Goal: Information Seeking & Learning: Compare options

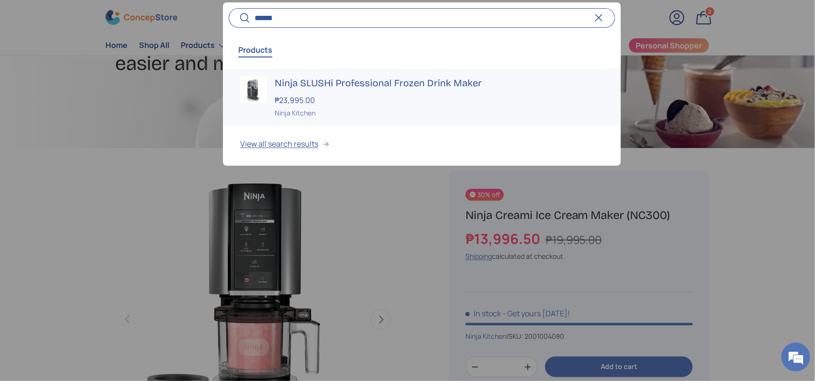
type input "******"
click at [344, 97] on div "₱23,995.00" at bounding box center [439, 100] width 329 height 12
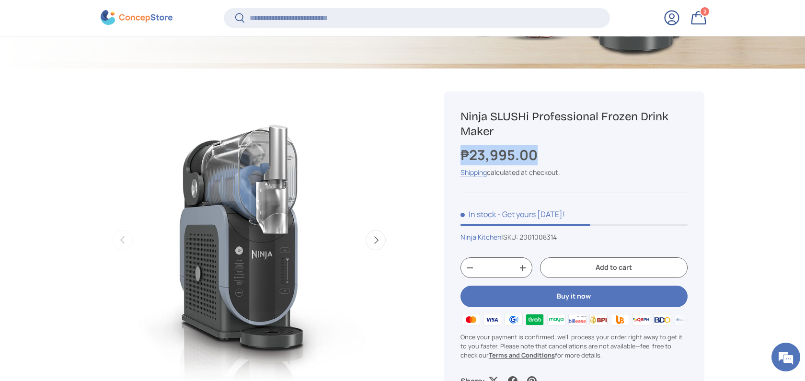
copy strong "₱23,995.00"
drag, startPoint x: 564, startPoint y: 154, endPoint x: 455, endPoint y: 151, distance: 108.8
click at [455, 151] on div "Ninja SLUSHi Professional Frozen Drink Maker ₱23,995.00 Unit price / Unavailabl…" at bounding box center [574, 248] width 261 height 313
click at [289, 18] on input "Search" at bounding box center [417, 18] width 386 height 20
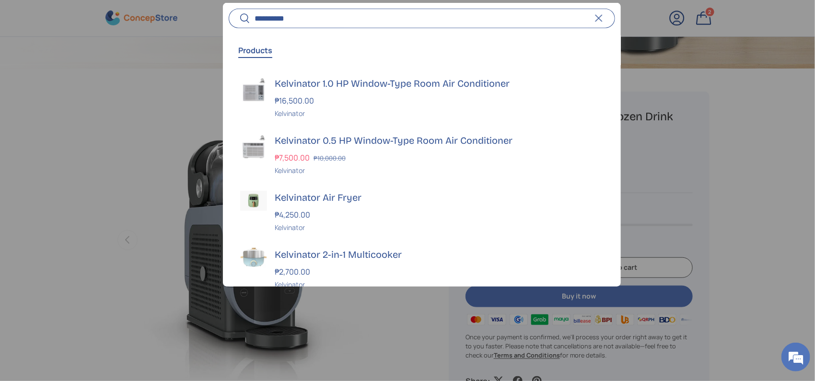
type input "**********"
click at [342, 158] on s "₱10,000.00" at bounding box center [329, 157] width 32 height 9
click at [412, 153] on div "₱7,500.00 ₱10,000.00" at bounding box center [439, 157] width 329 height 12
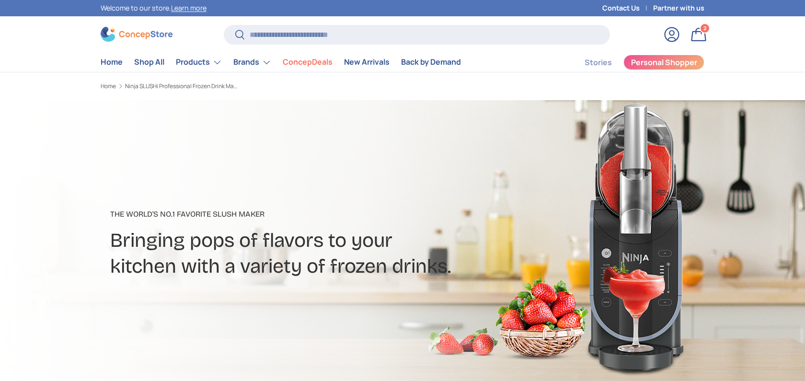
click at [422, 25] on input "Search" at bounding box center [417, 35] width 386 height 20
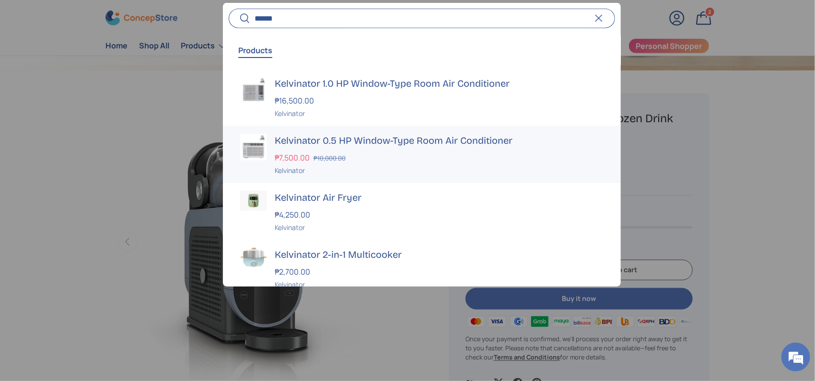
type input "******"
click at [359, 149] on div "Kelvinator 0.5 HP Window-Type Room Air Conditioner ₱7,500.00 ₱10,000.00 Unit pr…" at bounding box center [439, 154] width 329 height 42
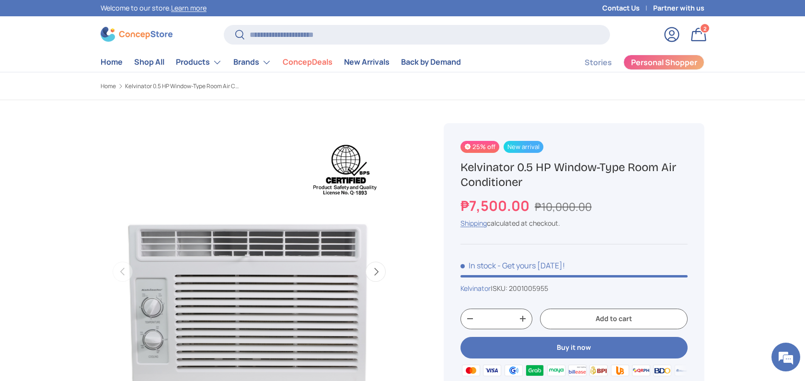
drag, startPoint x: 535, startPoint y: 190, endPoint x: 481, endPoint y: 173, distance: 56.2
click at [481, 173] on div "25% off New arrival Kelvinator 0.5 HP Window-Type Room Air Conditioner ₱7,500.0…" at bounding box center [574, 289] width 261 height 332
click at [594, 192] on div "25% off New arrival Kelvinator 0.5 HP Window-Type Room Air Conditioner ₱7,500.0…" at bounding box center [574, 289] width 261 height 332
copy h1 "Kelvinator 0.5 HP Window-Type Room Air Conditioner"
drag, startPoint x: 541, startPoint y: 182, endPoint x: 462, endPoint y: 159, distance: 82.2
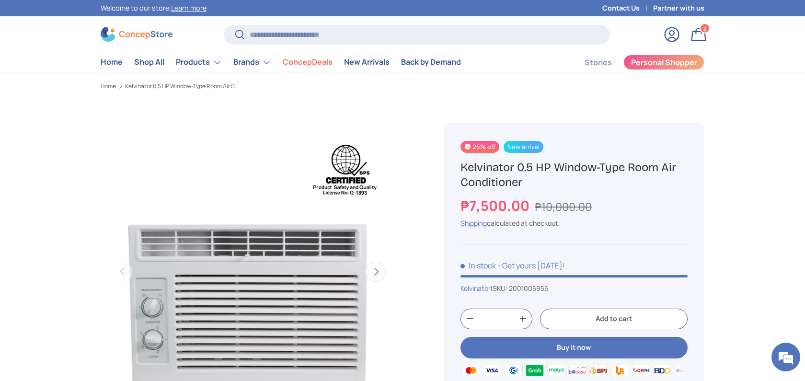
click at [462, 160] on h1 "Kelvinator 0.5 HP Window-Type Room Air Conditioner" at bounding box center [574, 175] width 227 height 30
